Goal: Use online tool/utility: Utilize a website feature to perform a specific function

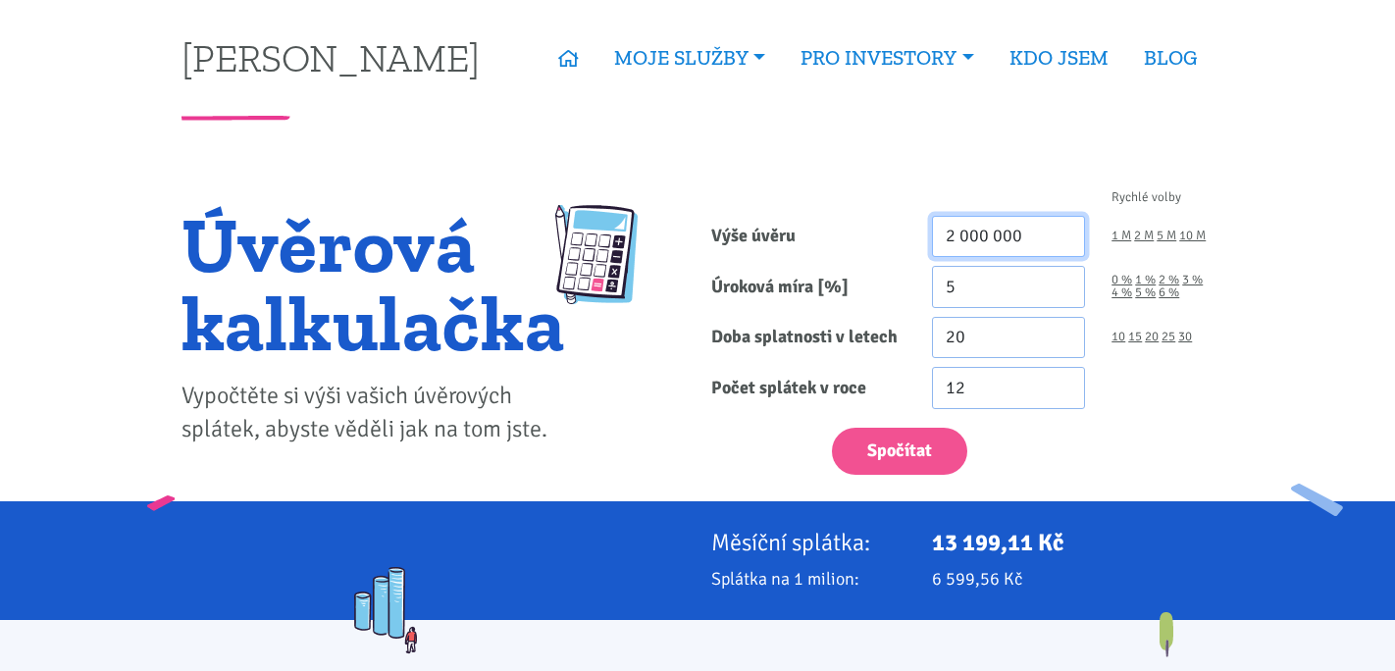
click at [952, 237] on input "2 000 000" at bounding box center [1009, 237] width 154 height 42
type input "3 000 000"
click at [958, 288] on input "5" at bounding box center [1009, 287] width 154 height 42
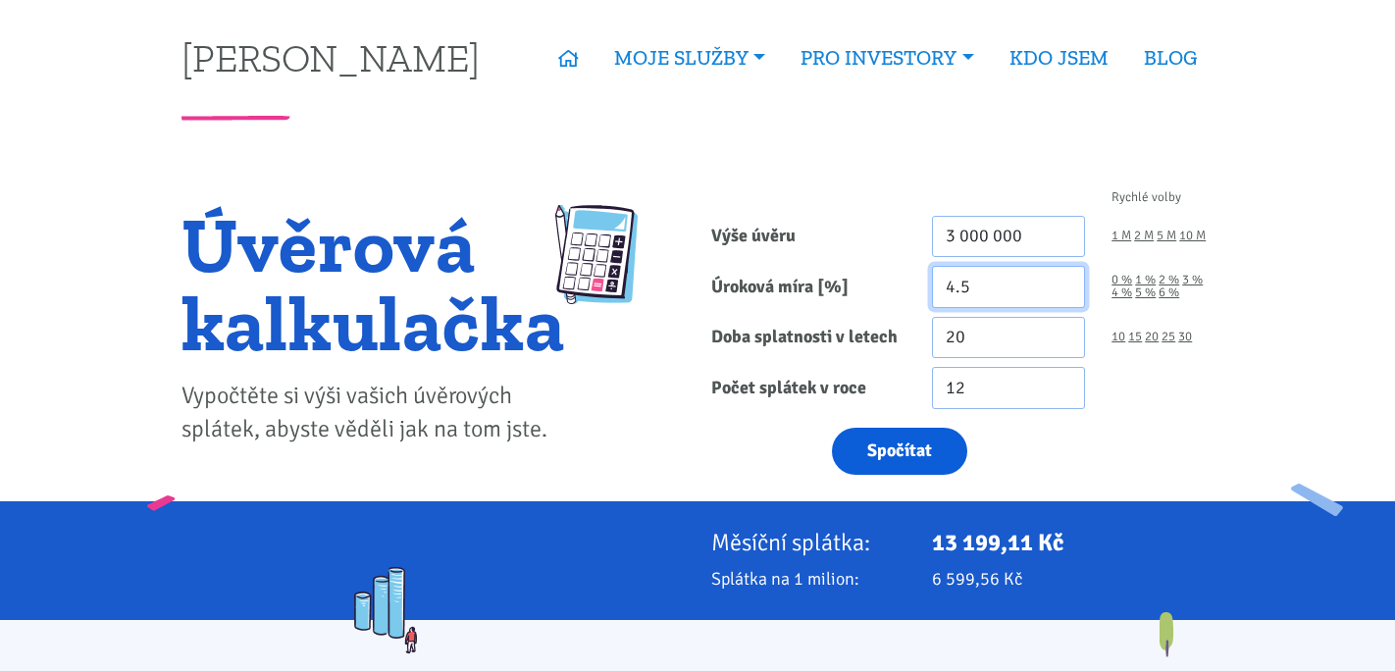
type input "4.5"
click at [913, 446] on button "Spočítat" at bounding box center [899, 452] width 135 height 48
type input "3000000"
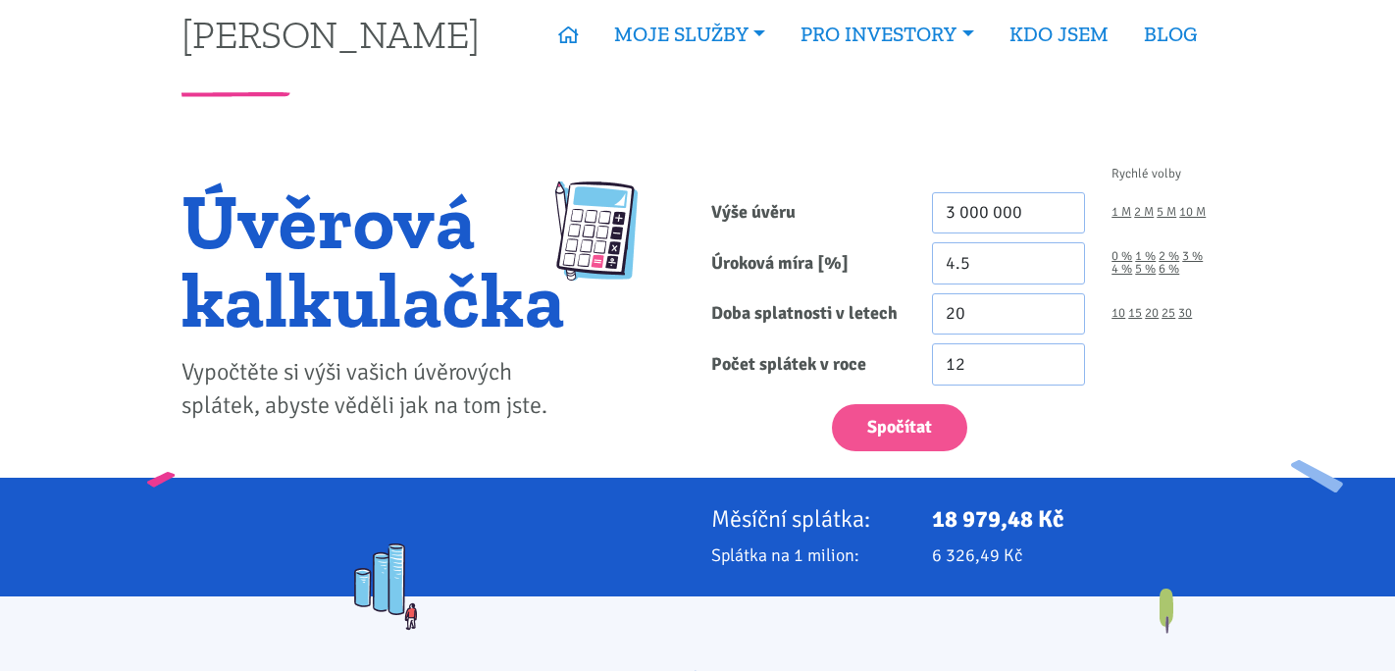
scroll to position [26, 0]
